Goal: Transaction & Acquisition: Purchase product/service

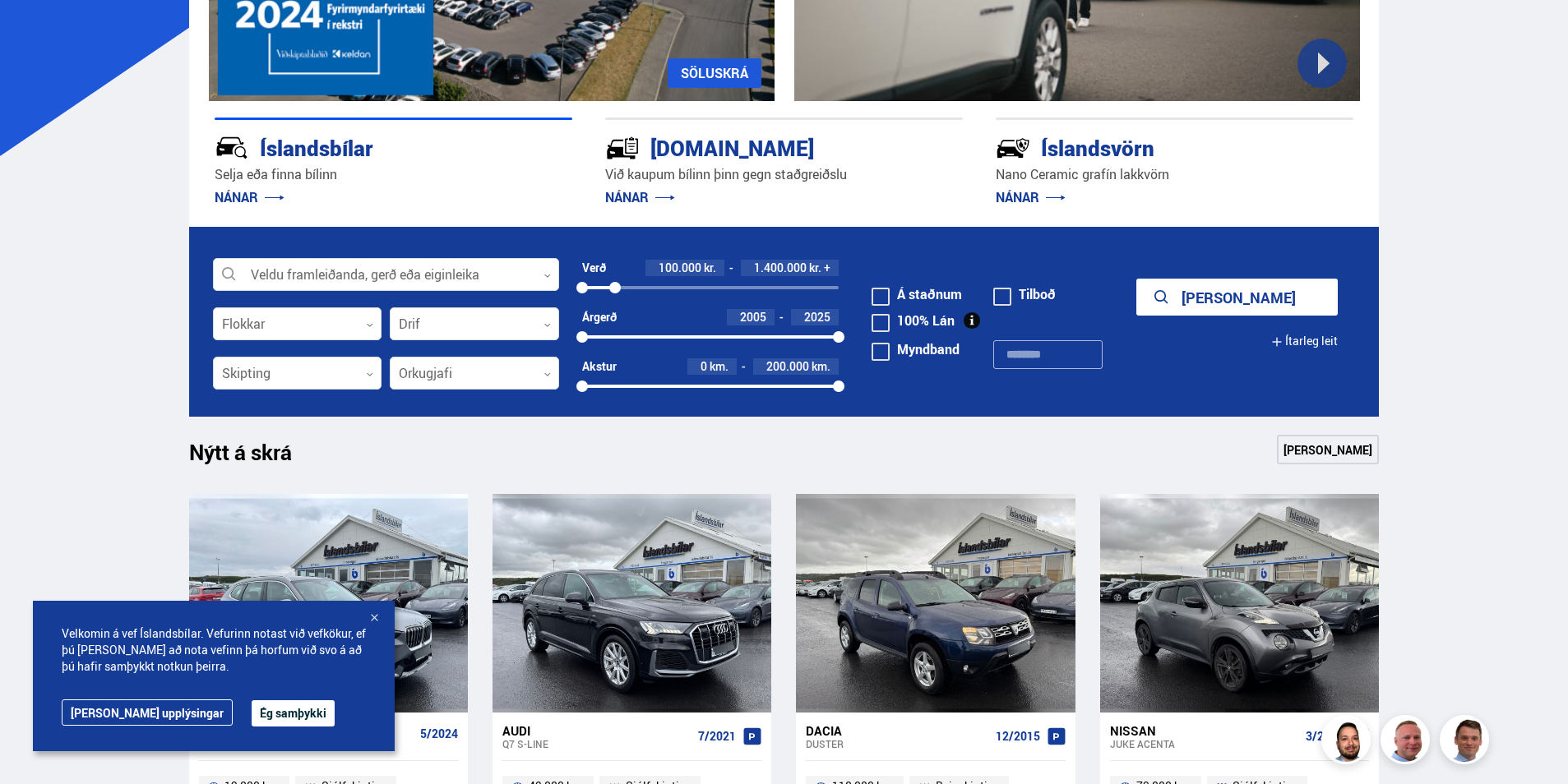
drag, startPoint x: 831, startPoint y: 287, endPoint x: 615, endPoint y: 297, distance: 216.2
click at [615, 297] on div "Verð 100.000 kr. 1.400.000 kr. + 100000 1372589" at bounding box center [710, 284] width 257 height 49
click at [1248, 298] on button "Sýna 31 bíla" at bounding box center [1236, 297] width 202 height 37
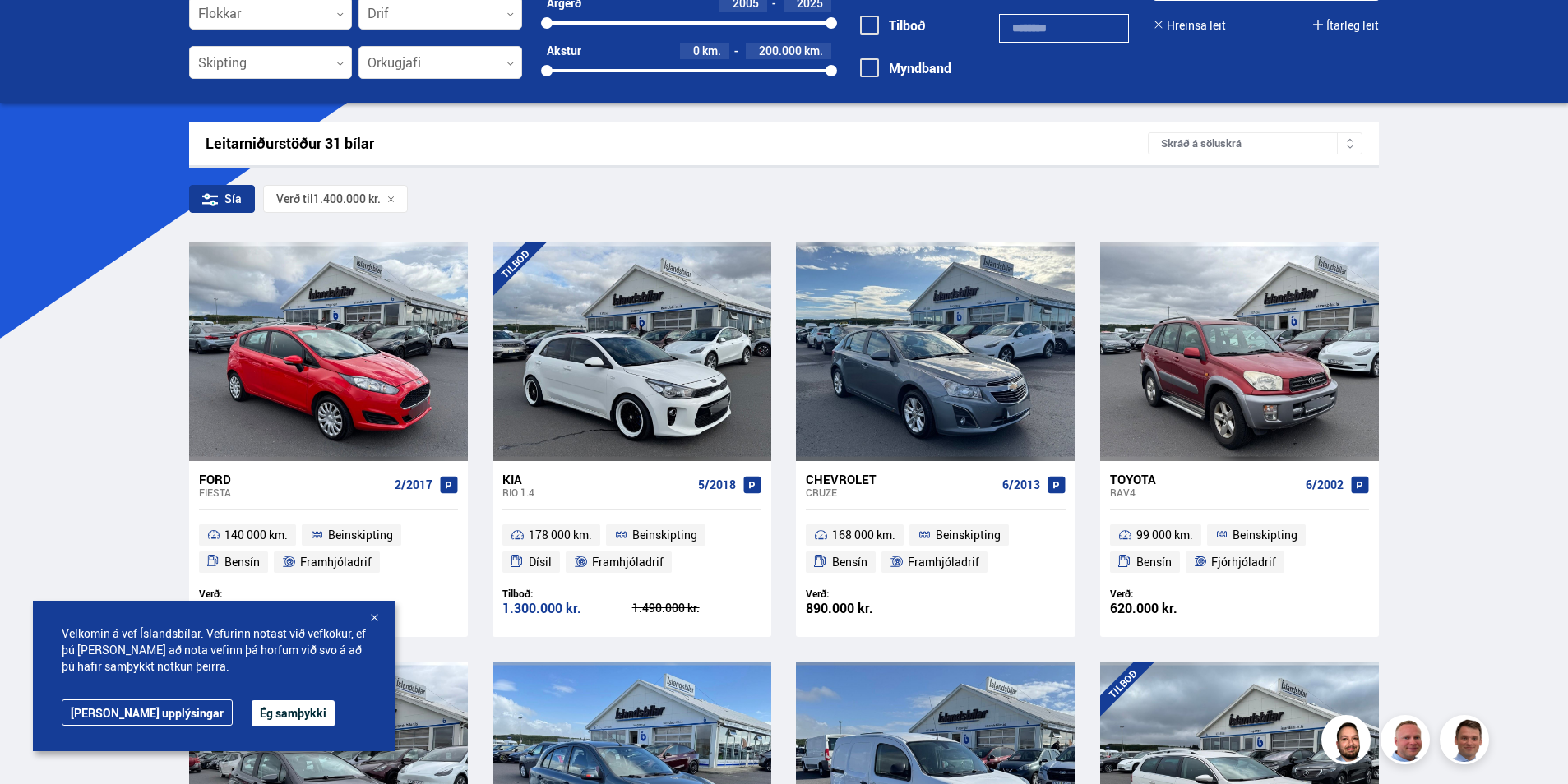
scroll to position [164, 0]
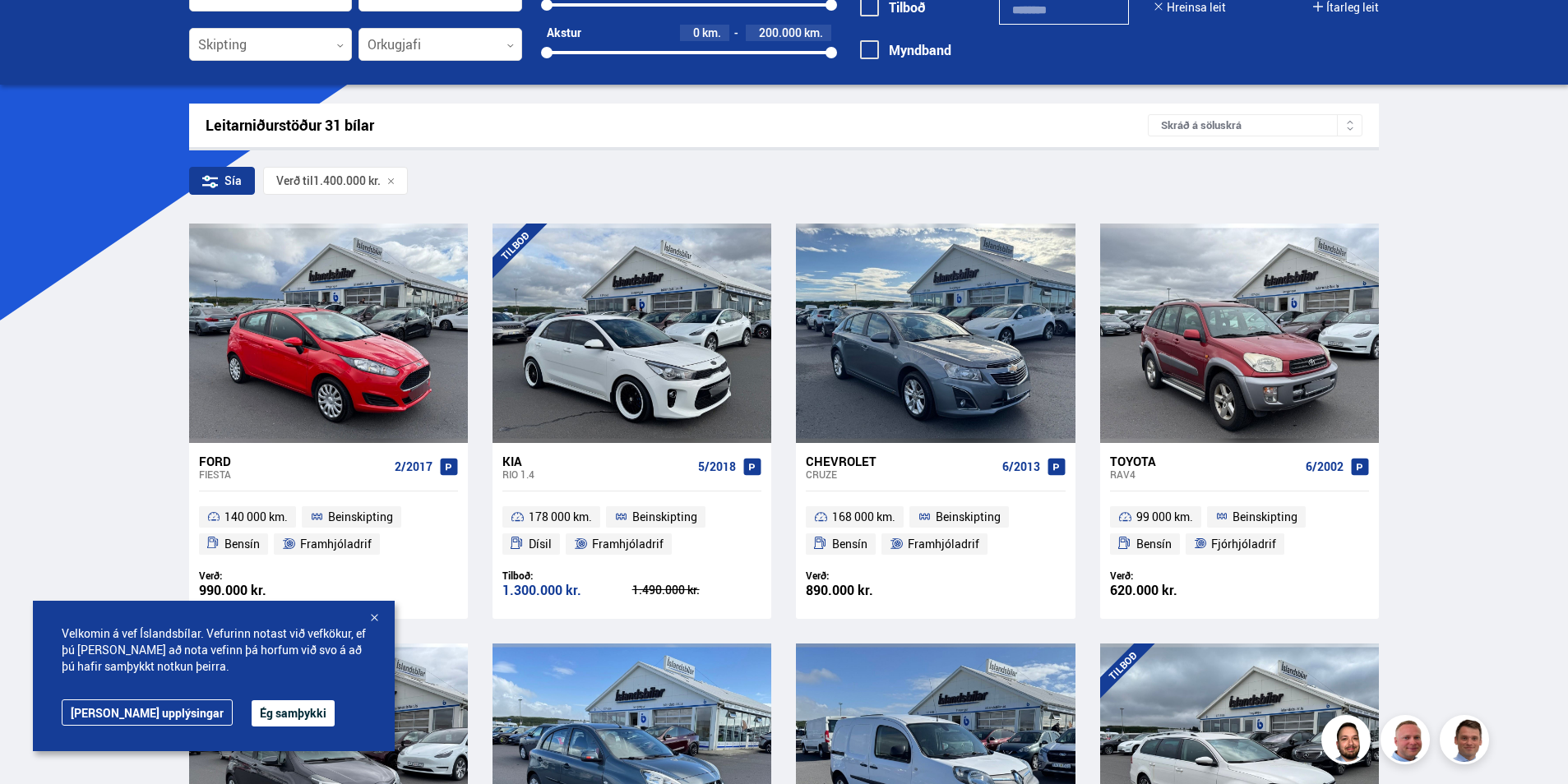
click at [379, 615] on div at bounding box center [374, 619] width 17 height 17
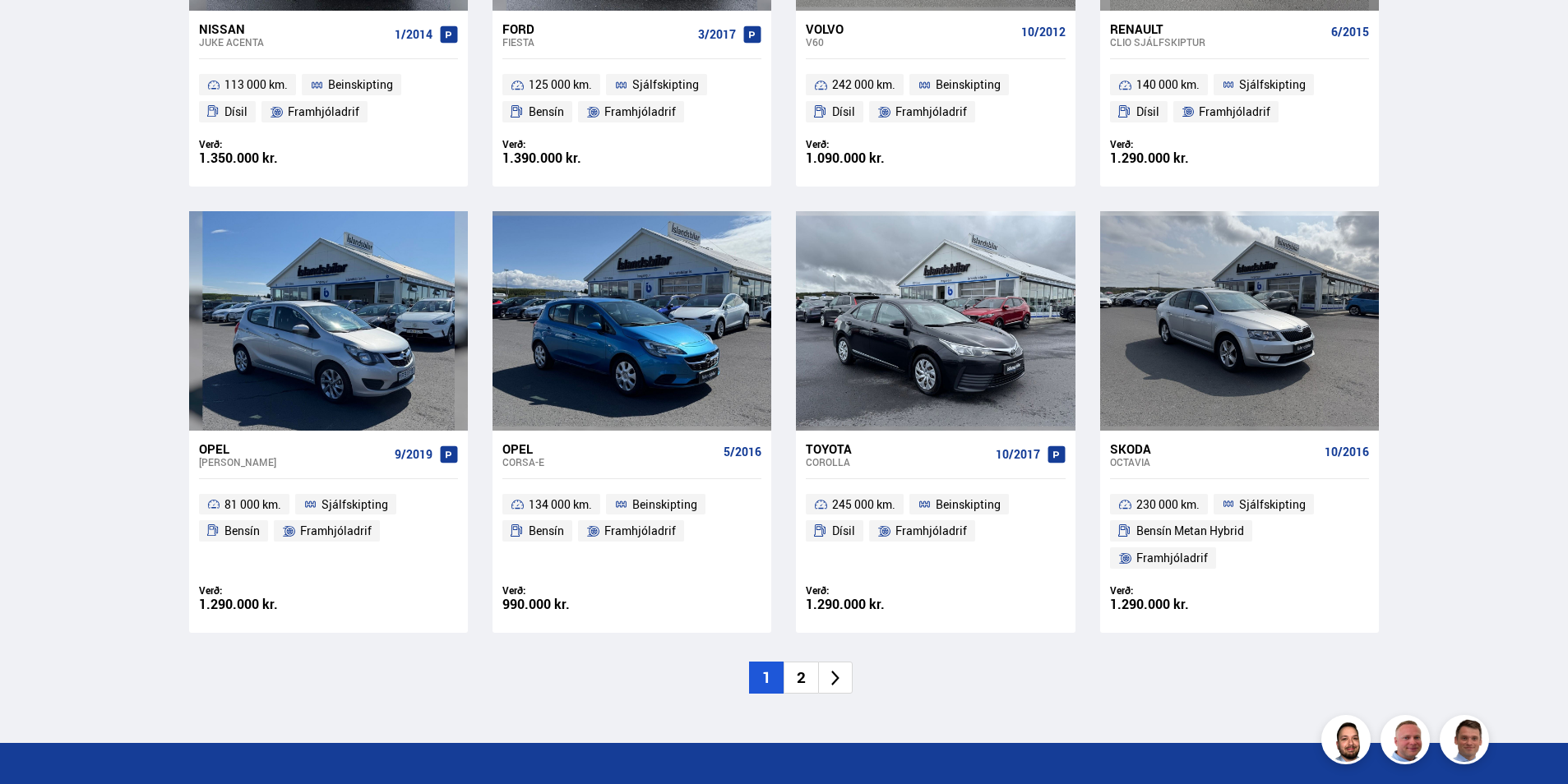
scroll to position [2301, 0]
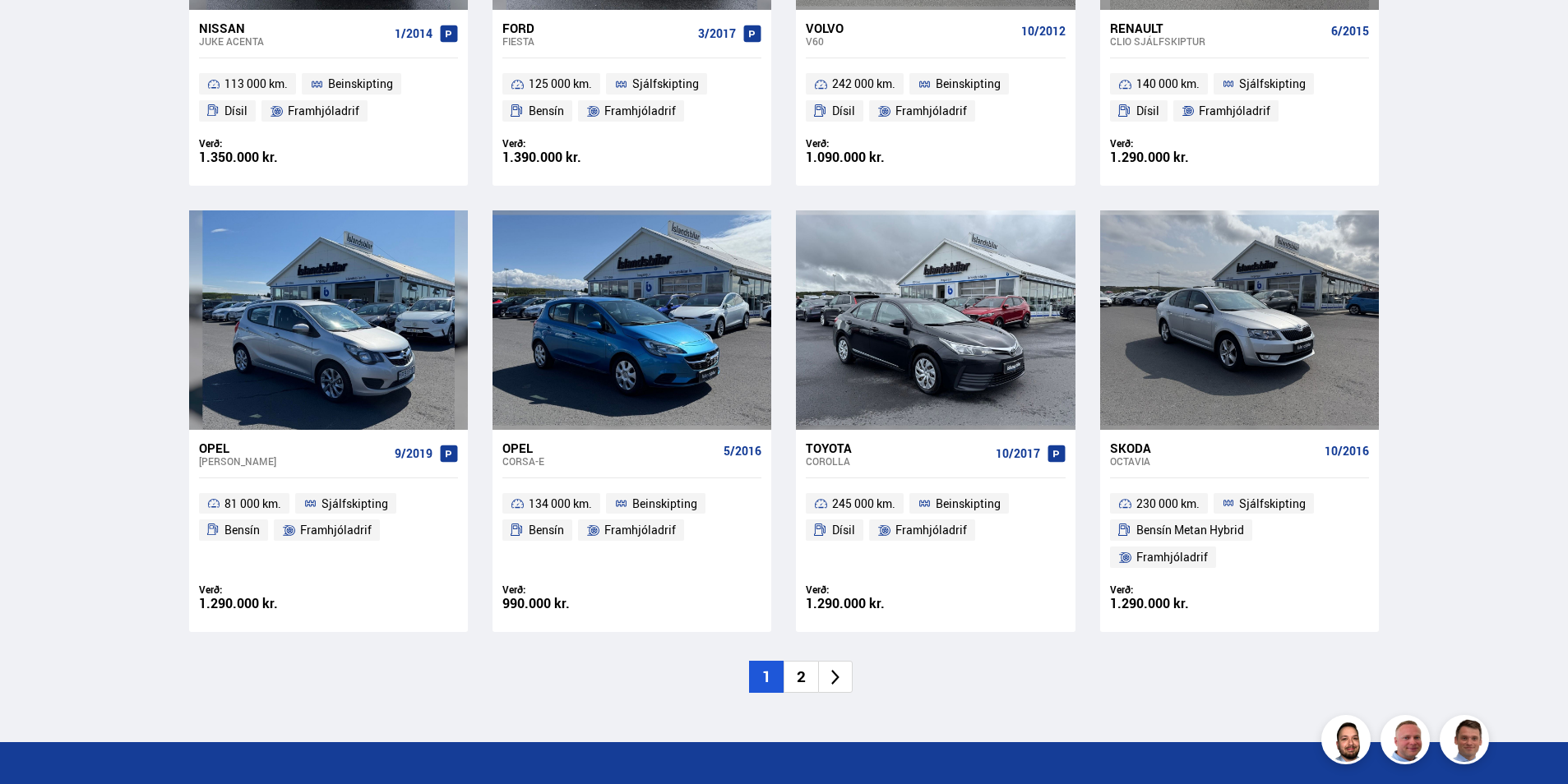
click at [795, 661] on li "2" at bounding box center [800, 677] width 34 height 32
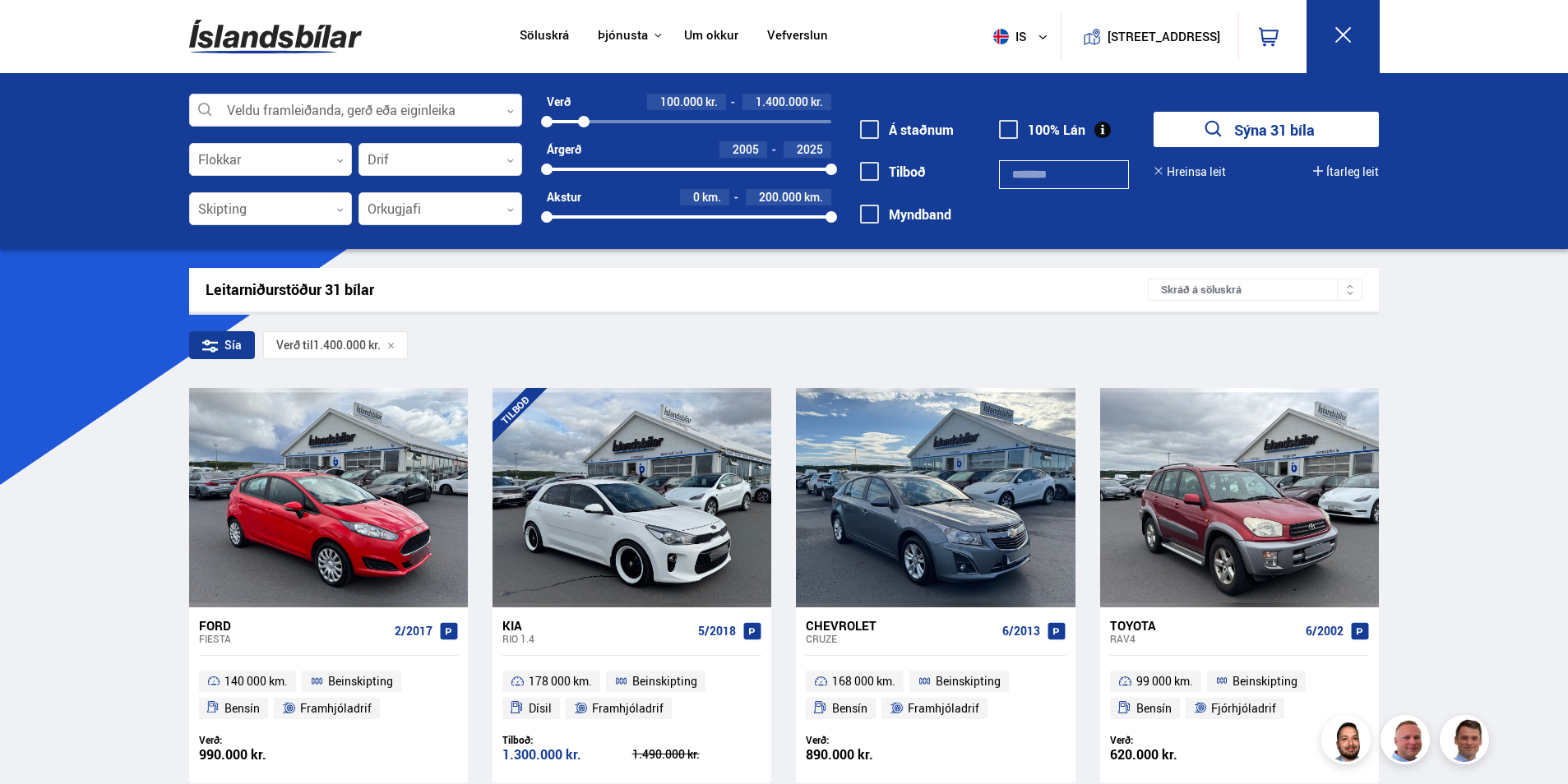
scroll to position [152, 0]
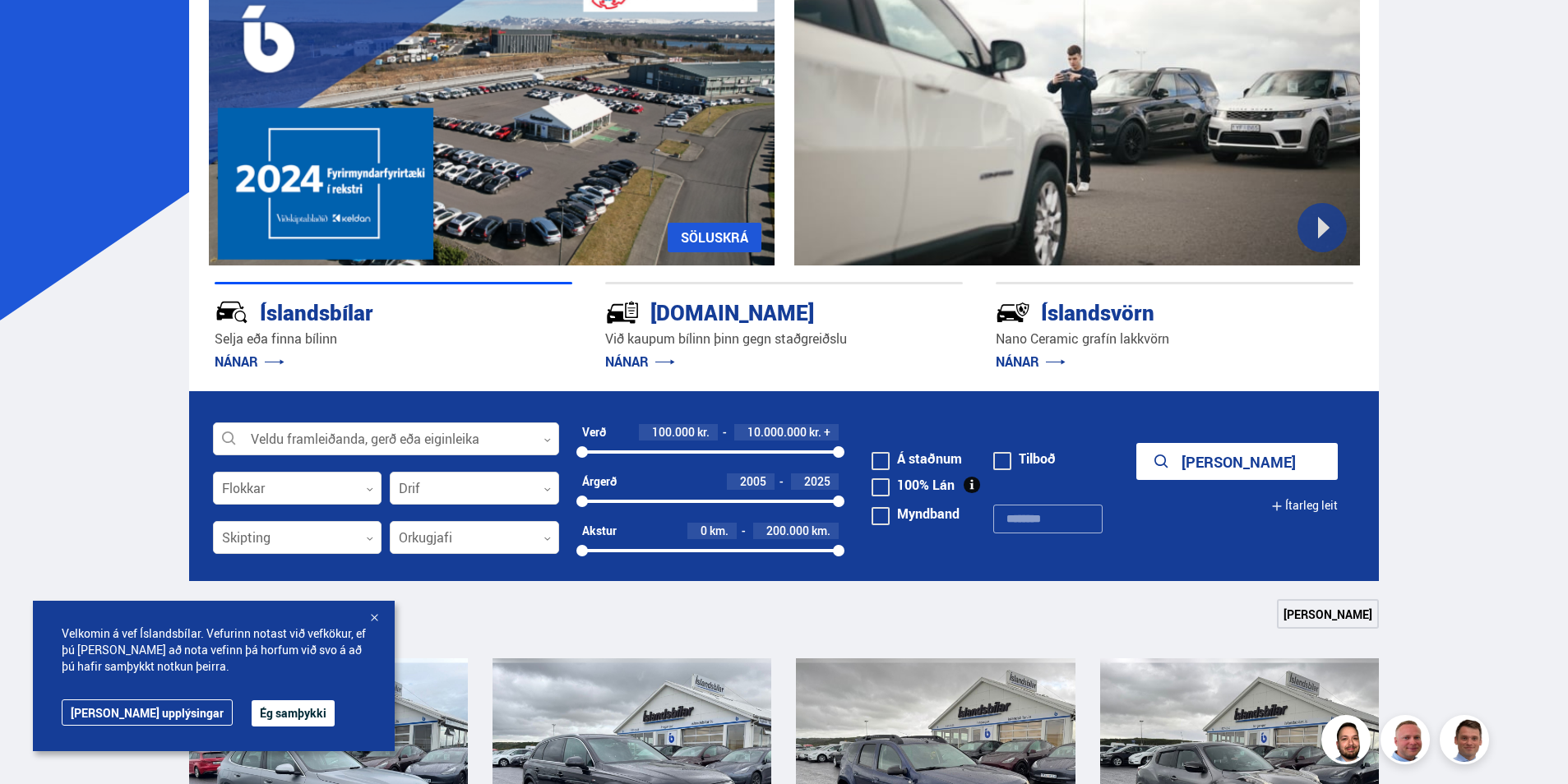
click at [376, 615] on div at bounding box center [374, 619] width 17 height 17
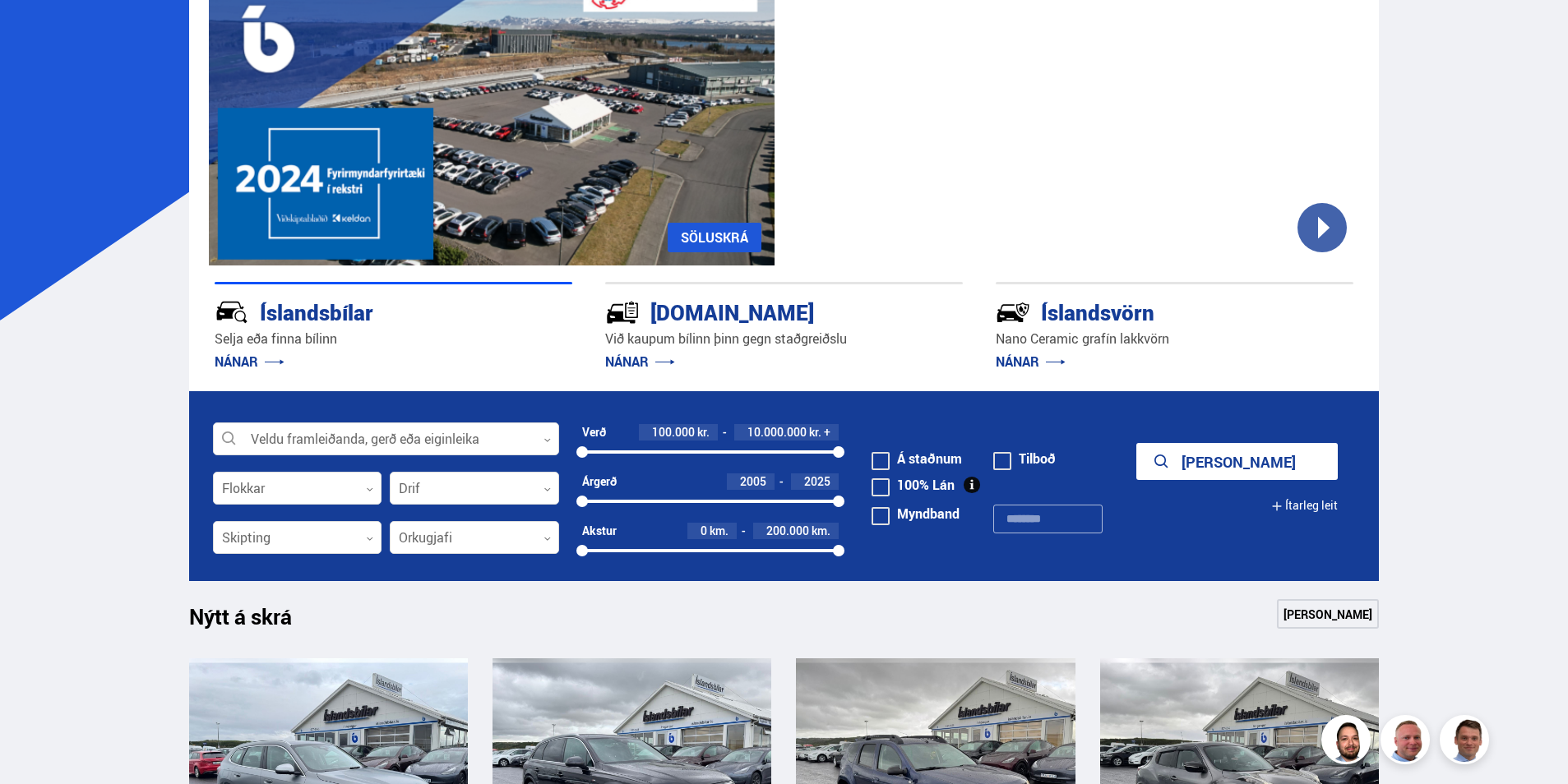
click at [844, 554] on div at bounding box center [839, 551] width 12 height 12
drag, startPoint x: 841, startPoint y: 451, endPoint x: 614, endPoint y: 455, distance: 227.0
click at [614, 455] on div at bounding box center [614, 452] width 12 height 12
click at [1228, 465] on button "Sýna 27 bíla" at bounding box center [1236, 461] width 202 height 37
